Goal: Information Seeking & Learning: Check status

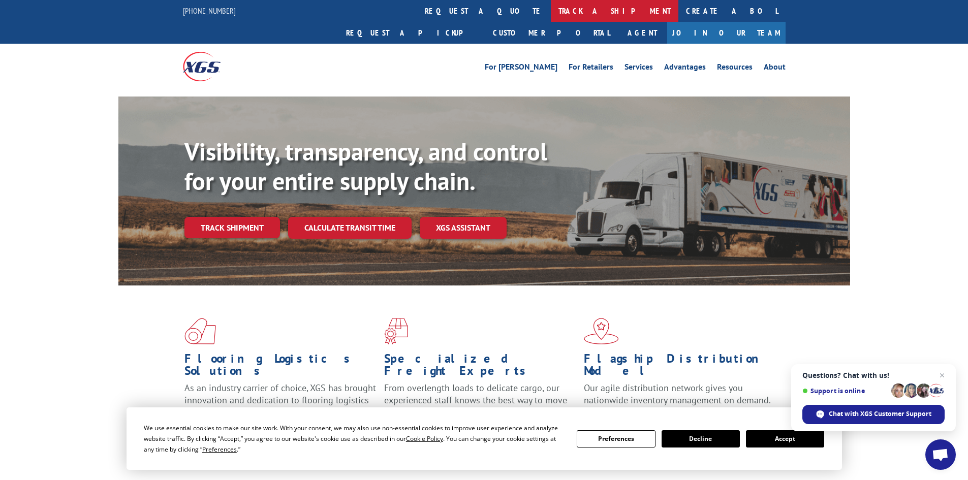
click at [551, 5] on link "track a shipment" at bounding box center [614, 11] width 127 height 22
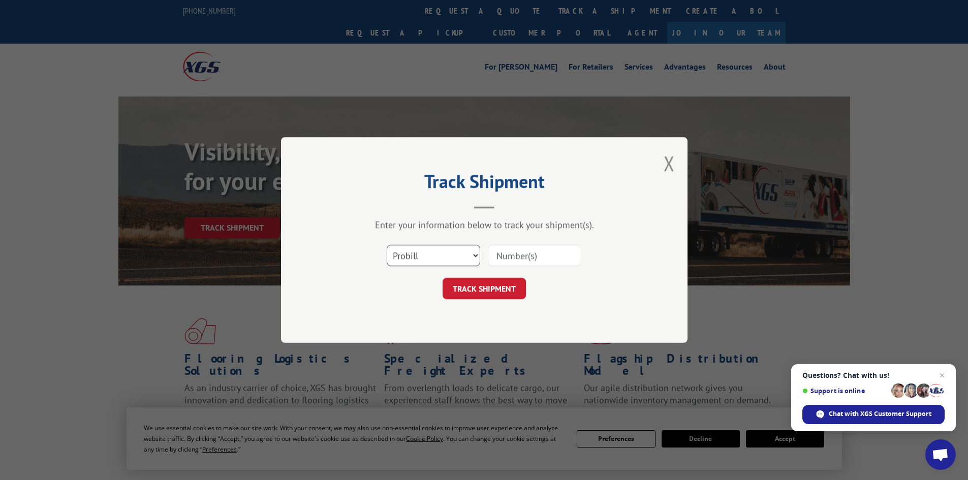
click at [436, 250] on select "Select category... Probill BOL PO" at bounding box center [433, 255] width 93 height 21
select select "bol"
click at [387, 245] on select "Select category... Probill BOL PO" at bounding box center [433, 255] width 93 height 21
click at [562, 251] on input at bounding box center [534, 255] width 93 height 21
paste input "5523993"
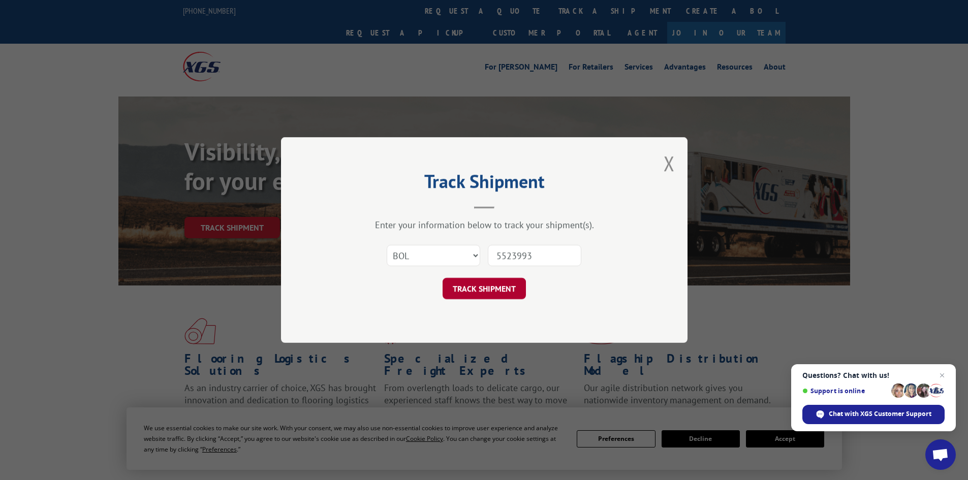
type input "5523993"
click at [498, 284] on button "TRACK SHIPMENT" at bounding box center [483, 288] width 83 height 21
